Goal: Obtain resource: Download file/media

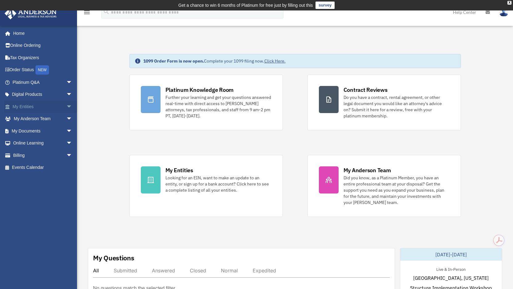
click at [23, 108] on link "My Entities arrow_drop_down" at bounding box center [42, 106] width 77 height 12
click at [24, 106] on link "My Entities arrow_drop_down" at bounding box center [42, 106] width 77 height 12
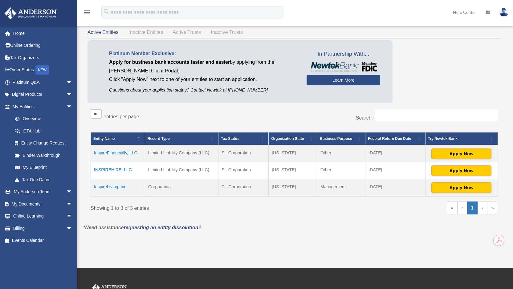
scroll to position [35, 0]
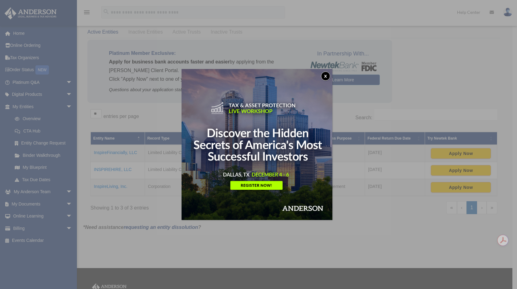
click at [328, 73] on button "x" at bounding box center [325, 75] width 9 height 9
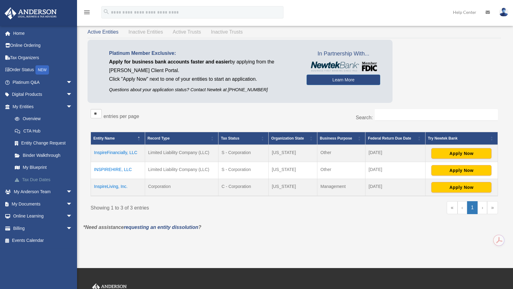
scroll to position [42, 0]
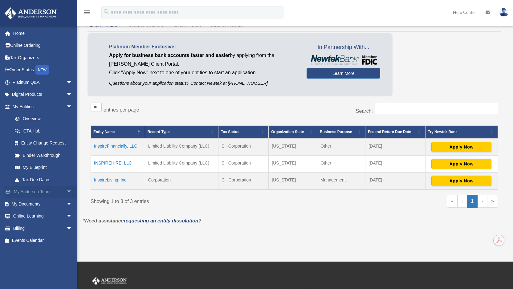
click at [38, 193] on link "My Anderson Team arrow_drop_down" at bounding box center [42, 192] width 77 height 12
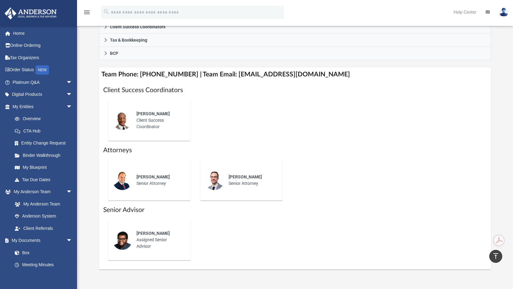
scroll to position [190, 0]
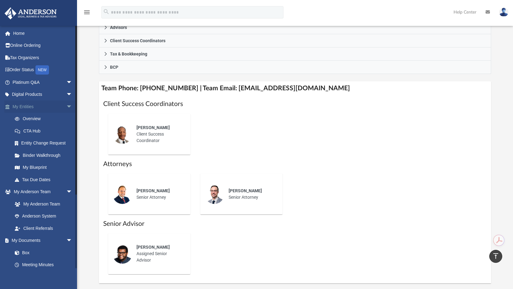
click at [30, 107] on link "My Entities arrow_drop_down" at bounding box center [42, 106] width 77 height 12
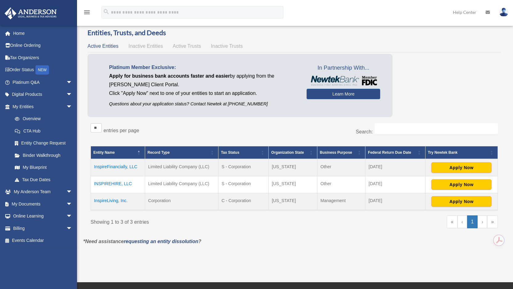
scroll to position [22, 0]
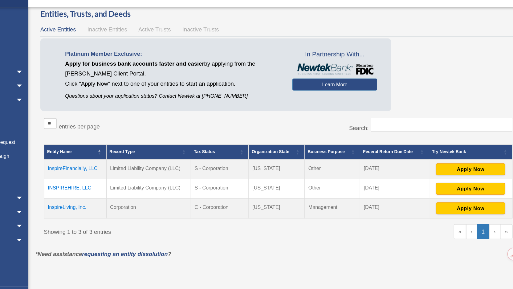
click at [246, 203] on td "C - Corporation" at bounding box center [243, 200] width 50 height 17
drag, startPoint x: 250, startPoint y: 200, endPoint x: 239, endPoint y: 199, distance: 10.8
click at [239, 199] on td "C - Corporation" at bounding box center [243, 200] width 50 height 17
click at [229, 208] on td "C - Corporation" at bounding box center [243, 200] width 50 height 17
click at [112, 201] on td "InspireLiving, Inc." at bounding box center [118, 200] width 54 height 17
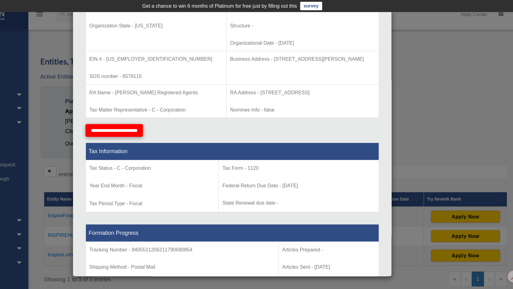
scroll to position [145, 0]
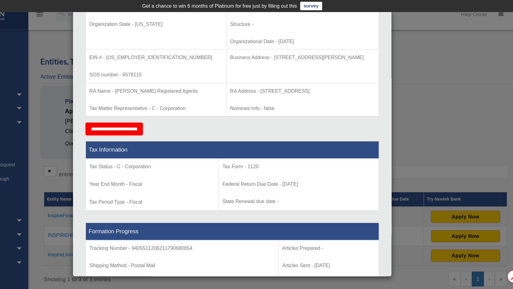
click at [483, 99] on div "Details × Articles Sent Organizational Date" at bounding box center [256, 144] width 513 height 289
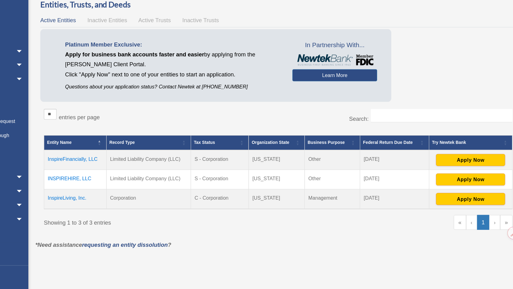
scroll to position [14, 0]
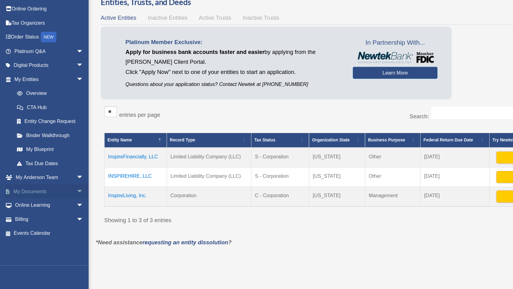
click at [32, 201] on link "My Documents arrow_drop_down" at bounding box center [42, 204] width 77 height 12
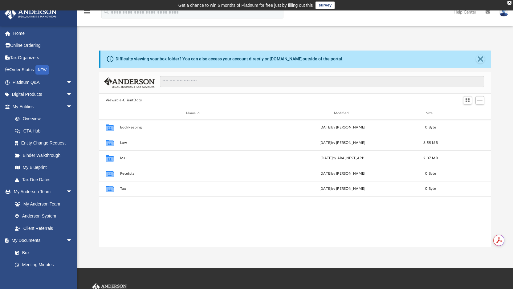
scroll to position [135, 387]
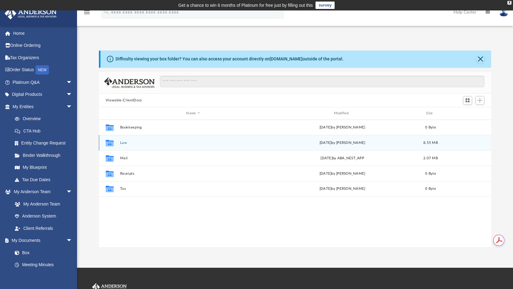
click at [126, 143] on button "Law" at bounding box center [193, 143] width 146 height 4
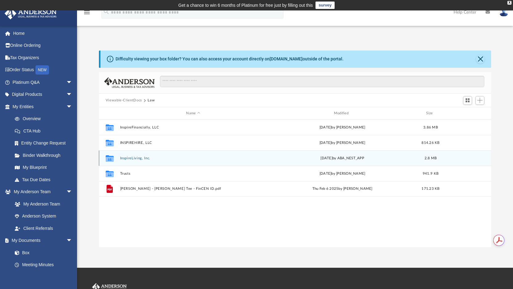
click at [131, 158] on button "InspireLiving, Inc." at bounding box center [193, 158] width 146 height 4
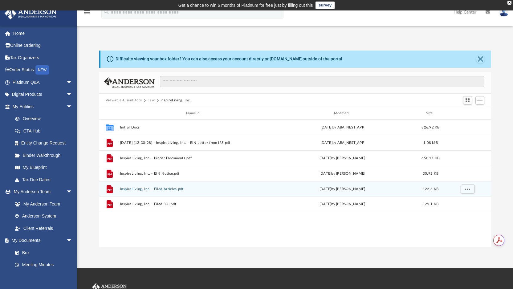
click at [174, 191] on div "File InspireLiving, Inc. - Filed Articles.pdf [DATE] by [PERSON_NAME] 122.6 KB" at bounding box center [295, 188] width 392 height 15
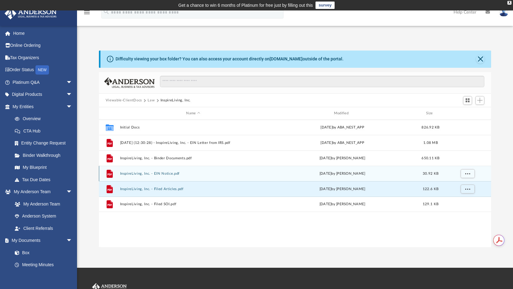
click at [136, 175] on button "InspireLiving, Inc. - EIN Notice.pdf" at bounding box center [193, 173] width 146 height 4
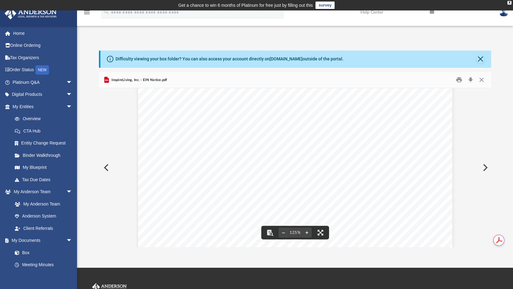
scroll to position [0, 0]
click at [105, 168] on button "Preview" at bounding box center [106, 167] width 14 height 17
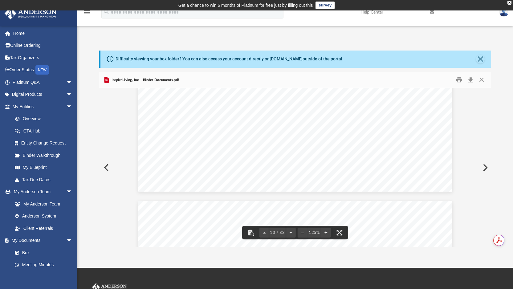
scroll to position [5294, 0]
click at [483, 79] on button "Close" at bounding box center [481, 80] width 11 height 10
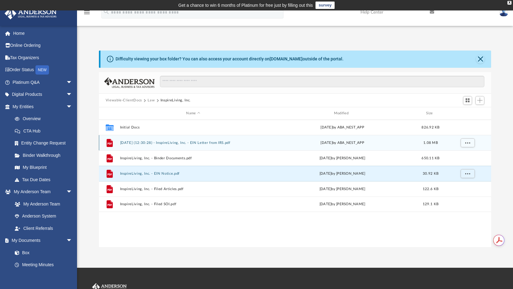
click at [173, 143] on button "[DATE] (12:30:28) - InspireLiving, Inc. - EIN Letter from IRS.pdf" at bounding box center [193, 143] width 146 height 4
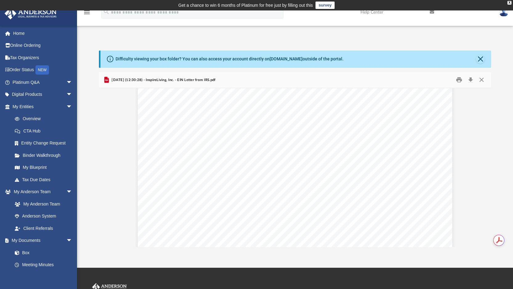
scroll to position [0, 0]
click at [460, 81] on button "Print" at bounding box center [459, 80] width 12 height 10
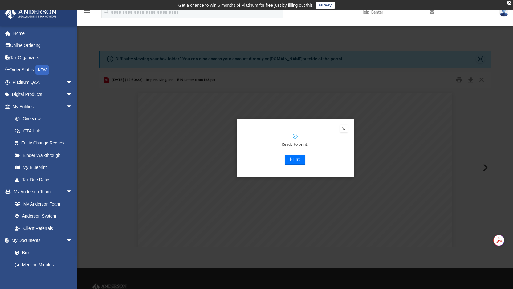
click at [294, 157] on button "Print" at bounding box center [294, 160] width 21 height 10
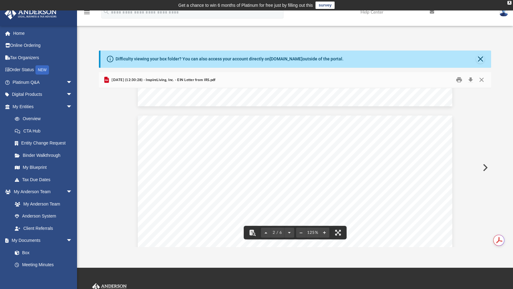
scroll to position [205, 0]
click at [481, 60] on button "Close" at bounding box center [480, 59] width 9 height 9
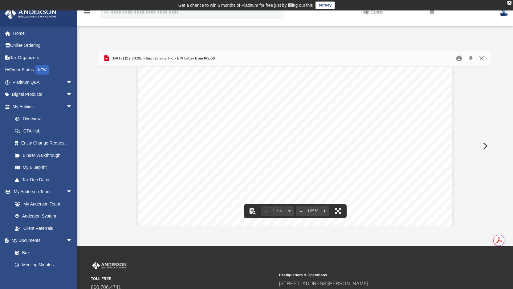
click at [481, 59] on button "Close" at bounding box center [481, 59] width 11 height 10
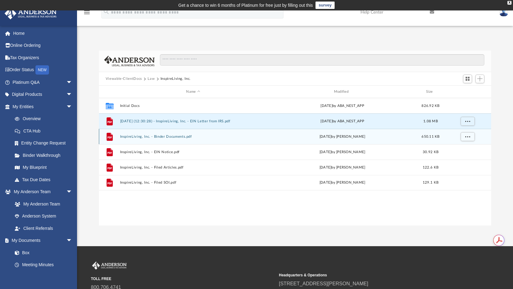
click at [171, 135] on button "InspireLiving, Inc. - Binder Documents.pdf" at bounding box center [193, 137] width 146 height 4
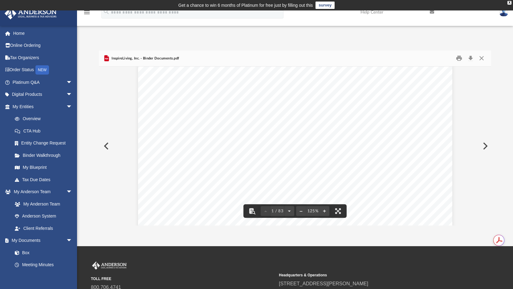
scroll to position [43, 0]
click at [482, 58] on button "Close" at bounding box center [481, 59] width 11 height 10
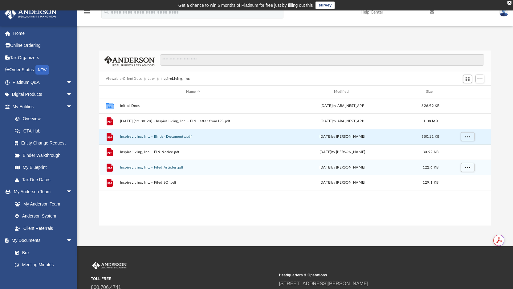
click at [172, 167] on button "InspireLiving, Inc. - Filed Articles.pdf" at bounding box center [193, 167] width 146 height 4
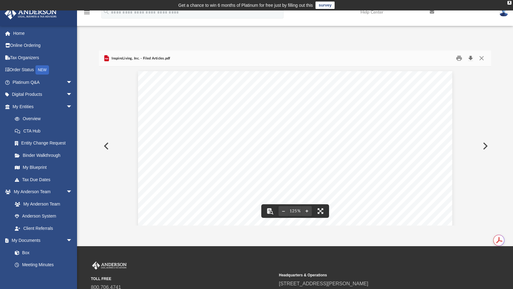
click at [468, 59] on button "Download" at bounding box center [470, 59] width 11 height 10
click at [461, 60] on button "Print" at bounding box center [459, 59] width 12 height 10
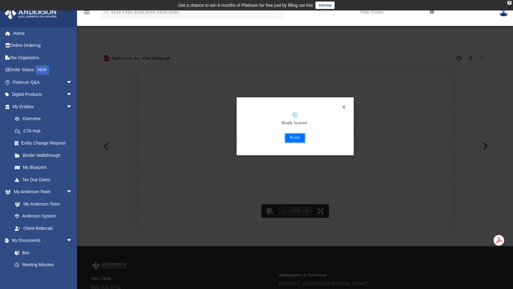
click at [292, 137] on button "Print" at bounding box center [294, 138] width 21 height 10
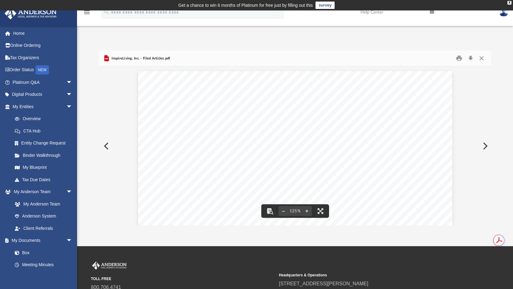
click at [104, 147] on button "Preview" at bounding box center [106, 145] width 14 height 17
click at [458, 59] on button "Print" at bounding box center [459, 59] width 12 height 10
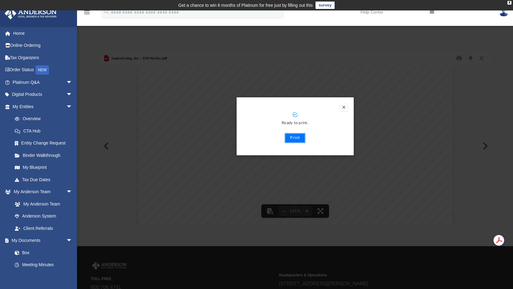
click at [296, 137] on button "Print" at bounding box center [294, 138] width 21 height 10
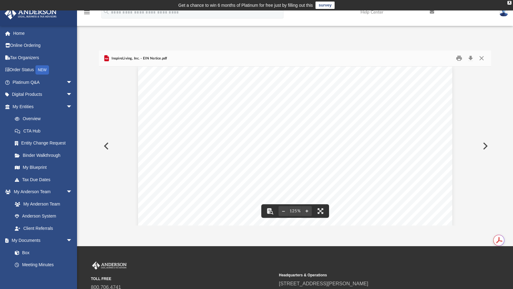
scroll to position [0, 0]
click at [104, 144] on button "Preview" at bounding box center [106, 145] width 14 height 17
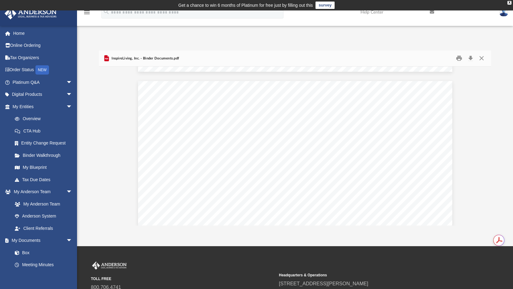
scroll to position [816, 0]
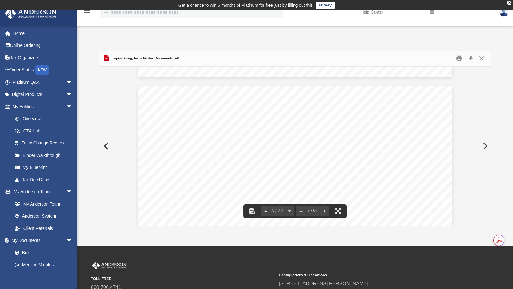
click at [106, 146] on button "Preview" at bounding box center [106, 145] width 14 height 17
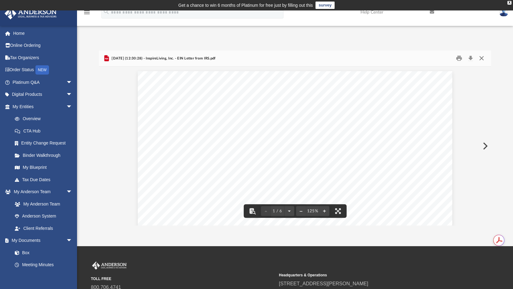
click at [484, 58] on button "Close" at bounding box center [481, 59] width 11 height 10
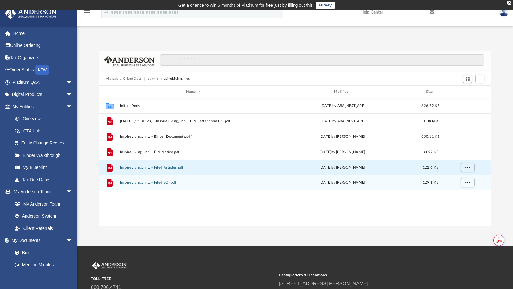
click at [163, 181] on button "InspireLiving, Inc. - Filed SOI.pdf" at bounding box center [193, 183] width 146 height 4
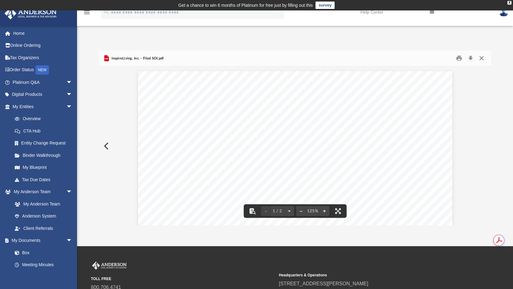
click at [483, 57] on button "Close" at bounding box center [481, 59] width 11 height 10
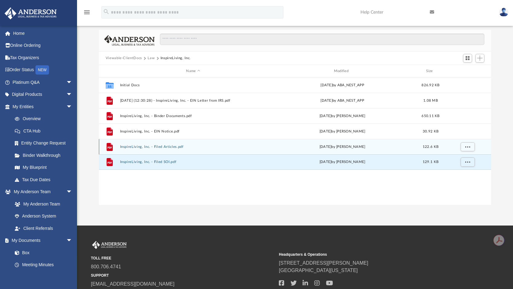
scroll to position [0, 0]
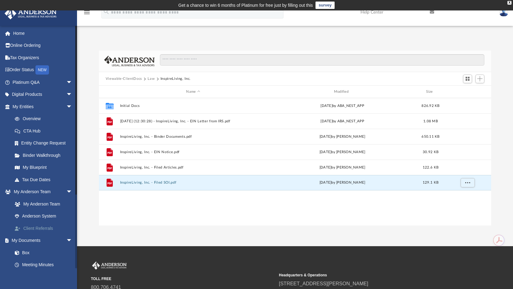
click at [39, 231] on link "Client Referrals" at bounding box center [45, 228] width 73 height 12
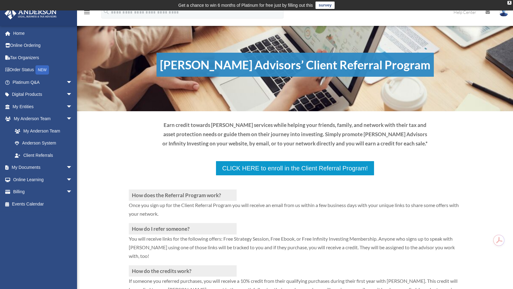
scroll to position [2, 0]
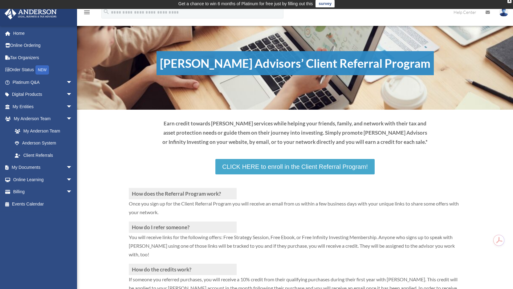
click at [250, 169] on link "CLICK HERE to enroll in the Client Referral Program!" at bounding box center [294, 166] width 159 height 15
